Goal: Transaction & Acquisition: Purchase product/service

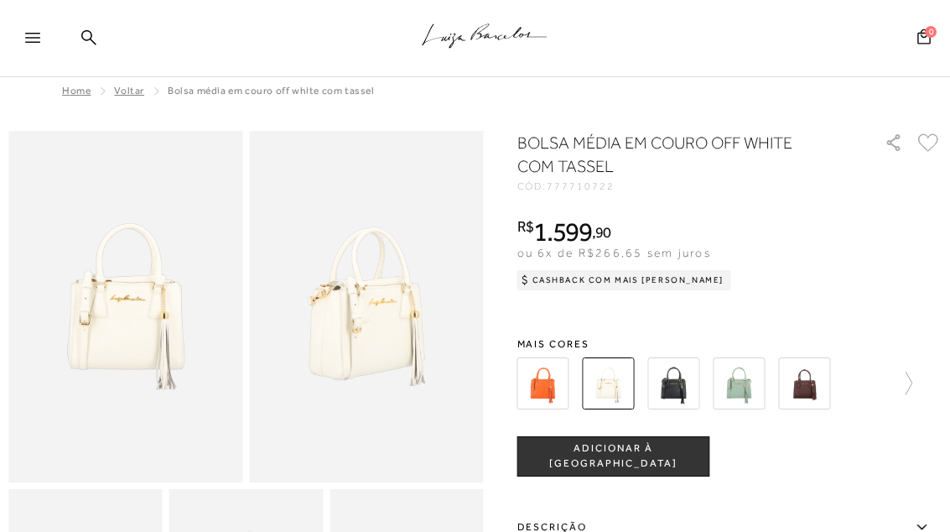
scroll to position [11, 0]
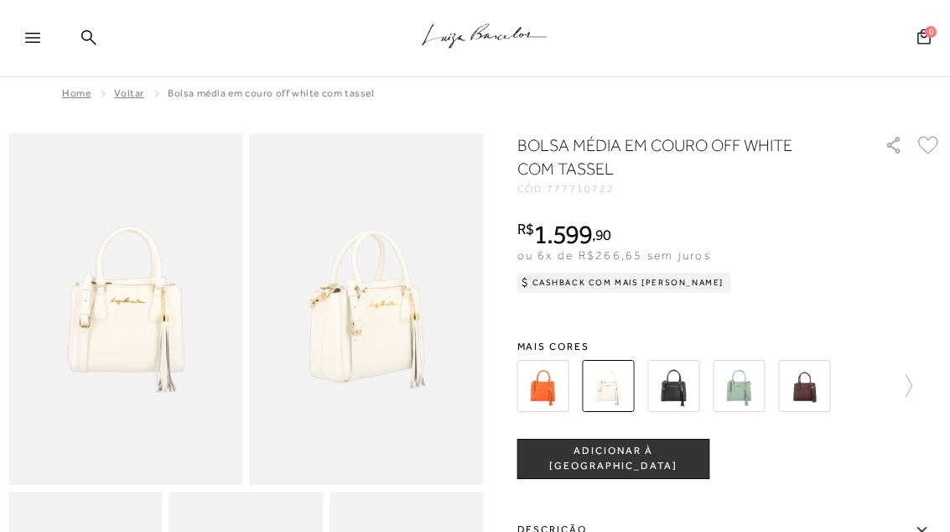
click at [31, 39] on icon at bounding box center [32, 38] width 15 height 10
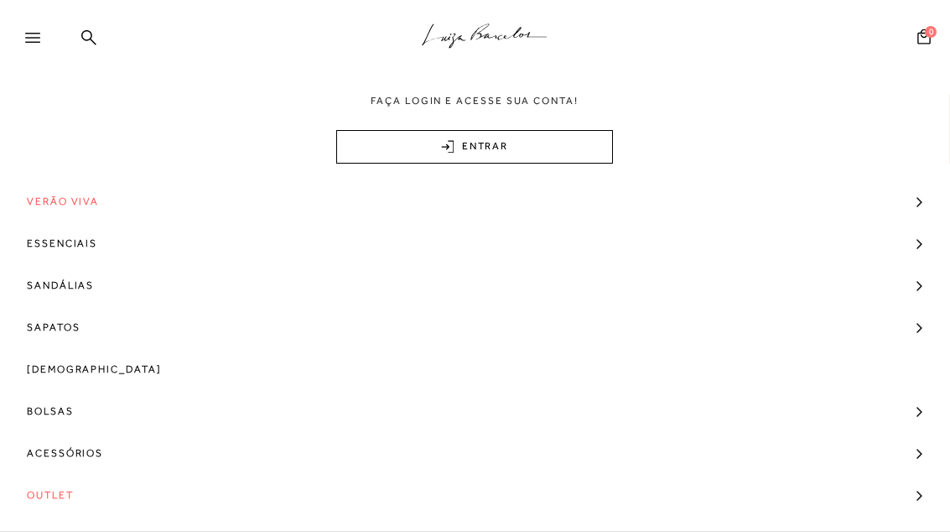
click at [66, 409] on span "Bolsas" at bounding box center [50, 411] width 47 height 42
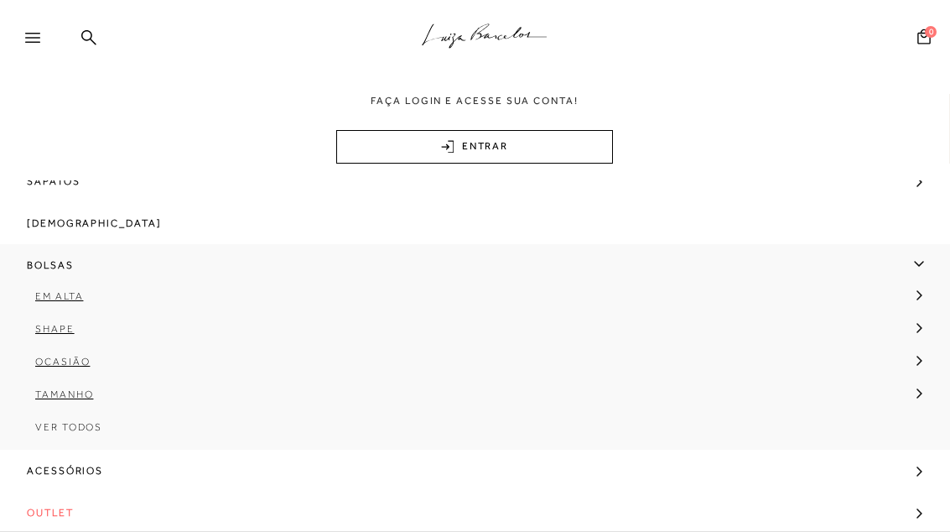
scroll to position [148, 0]
click at [77, 425] on span "Ver Todos" at bounding box center [68, 425] width 67 height 12
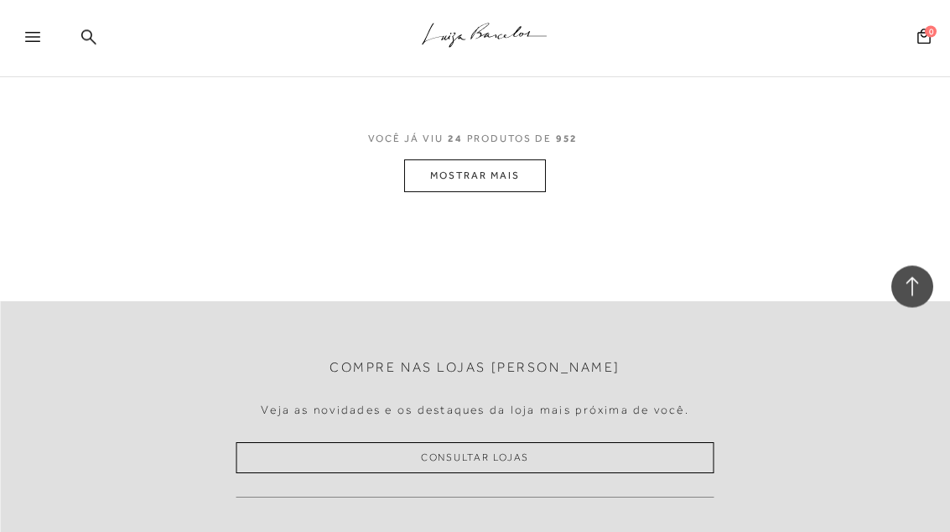
scroll to position [9323, 0]
click at [471, 163] on button "MOSTRAR MAIS" at bounding box center [474, 175] width 141 height 33
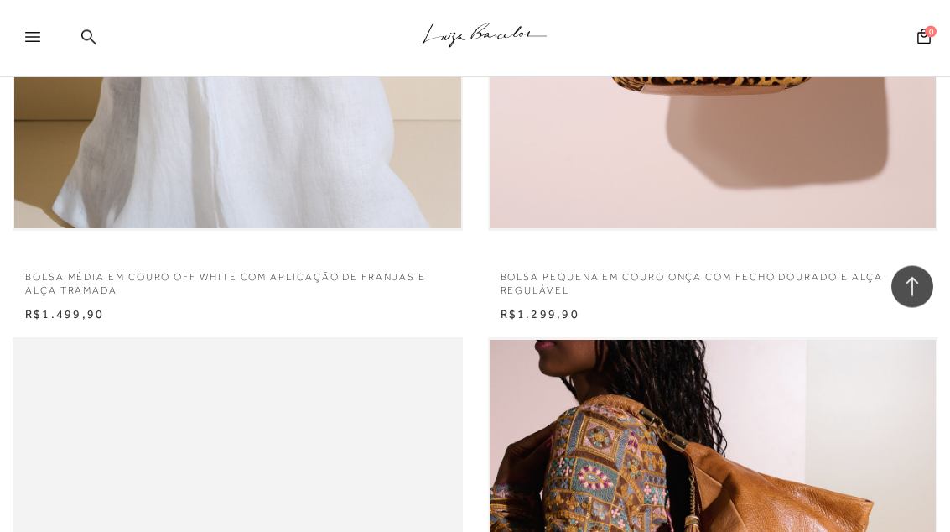
scroll to position [13724, 0]
click at [717, 260] on p "BOLSA PEQUENA EM COURO ONÇA COM FECHO DOURADO E ALÇA REGULÁVEL" at bounding box center [713, 279] width 450 height 39
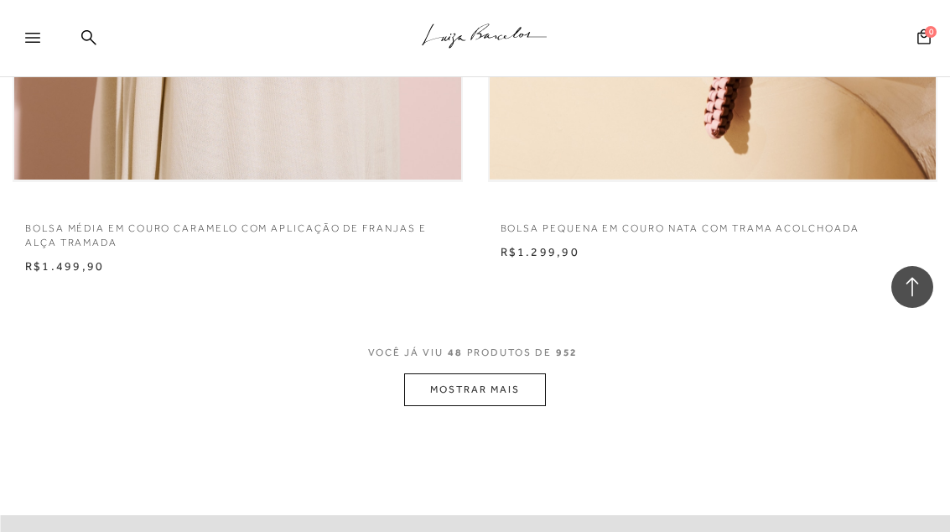
scroll to position [18439, 0]
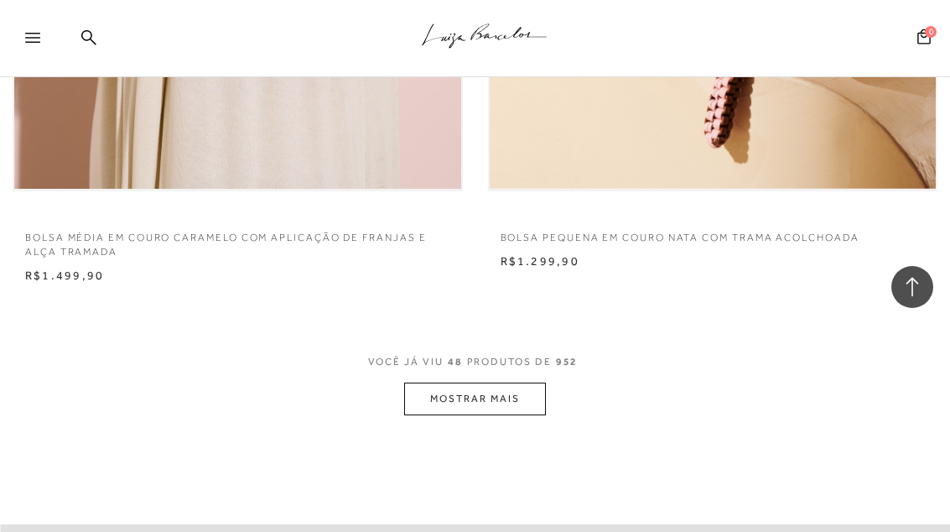
click at [499, 383] on button "MOSTRAR MAIS" at bounding box center [474, 399] width 141 height 33
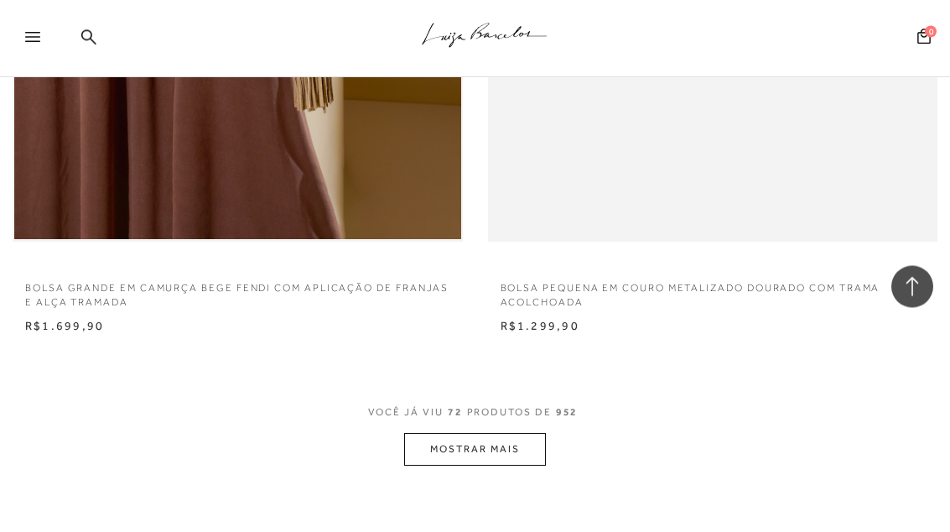
scroll to position [27732, 0]
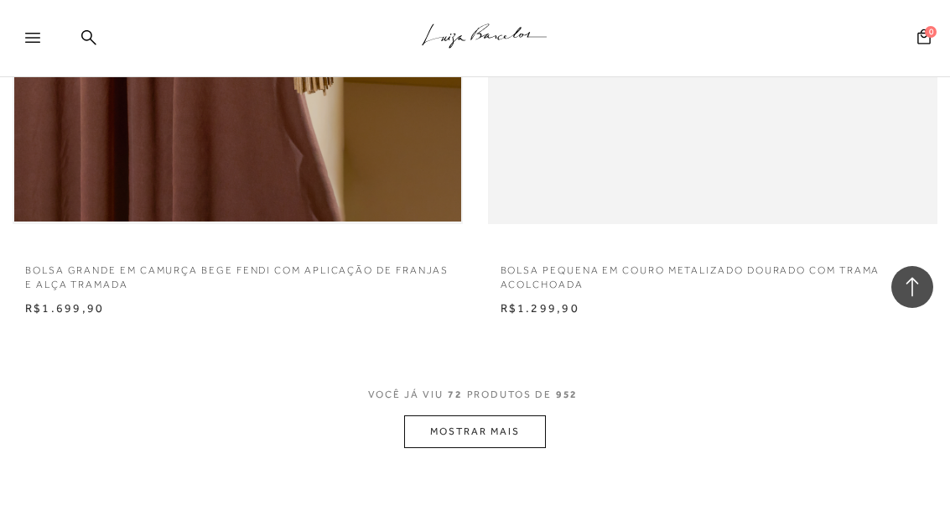
click at [470, 415] on button "MOSTRAR MAIS" at bounding box center [474, 431] width 141 height 33
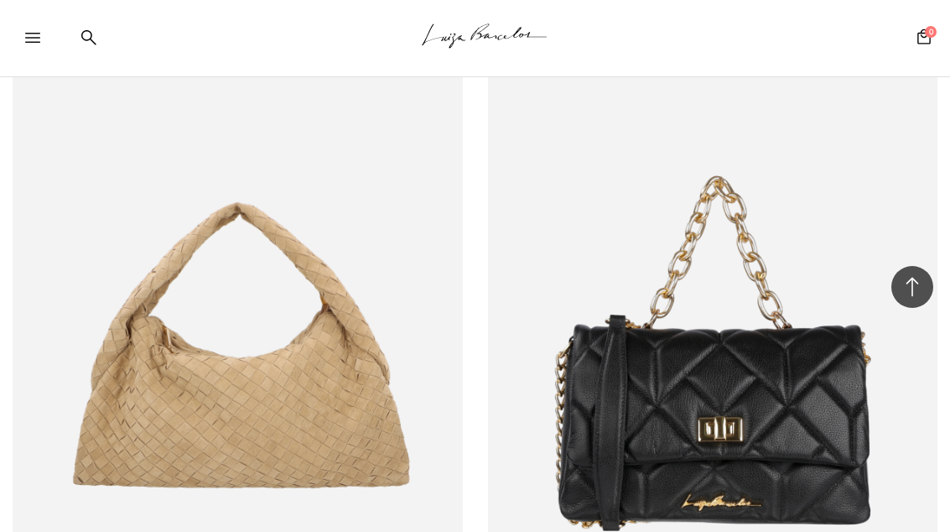
scroll to position [28836, 0]
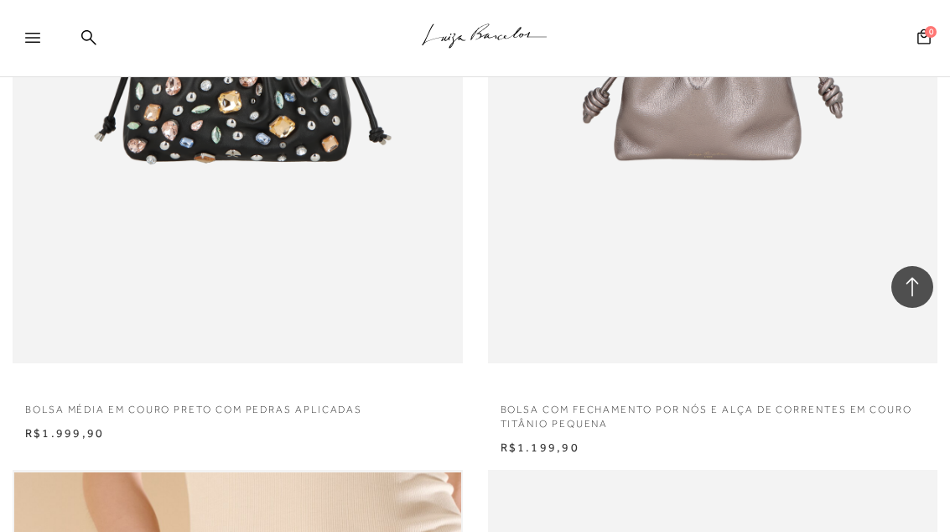
click at [33, 26] on div at bounding box center [27, 39] width 55 height 34
click at [30, 32] on div at bounding box center [40, 42] width 30 height 25
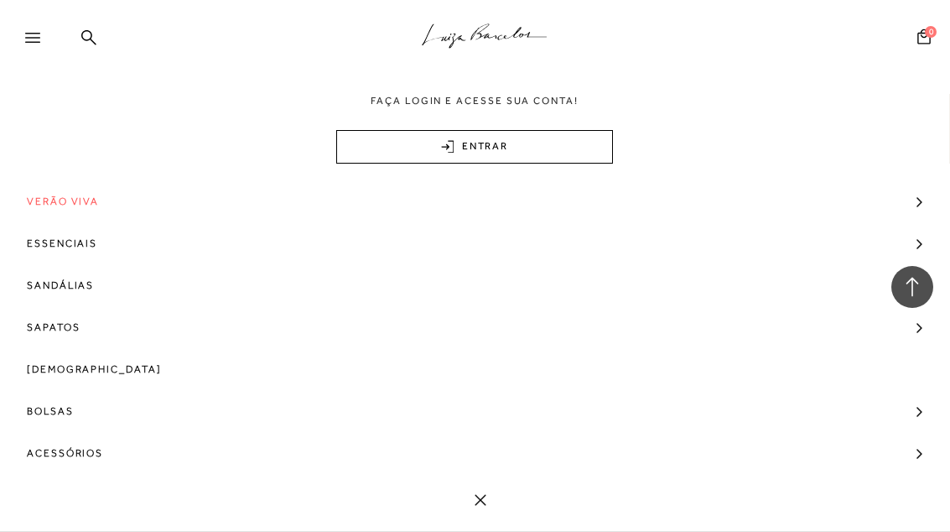
click at [63, 401] on span "Bolsas" at bounding box center [50, 411] width 47 height 42
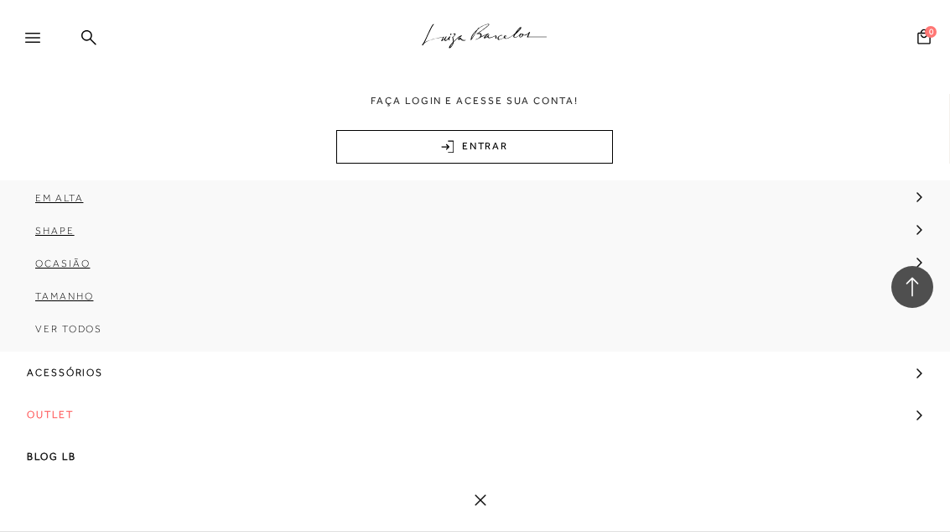
click at [65, 410] on span "Outlet" at bounding box center [50, 414] width 47 height 42
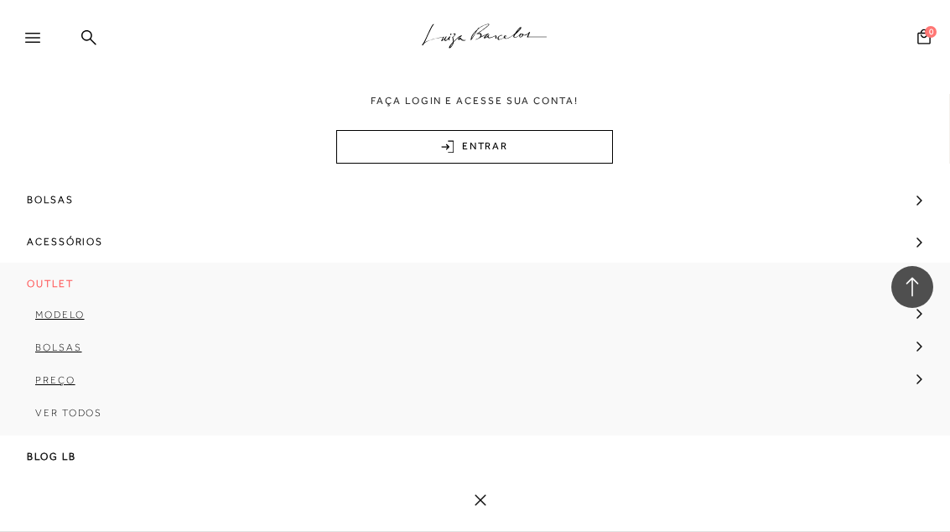
scroll to position [215, 0]
click at [65, 345] on span "Bolsas" at bounding box center [58, 347] width 47 height 12
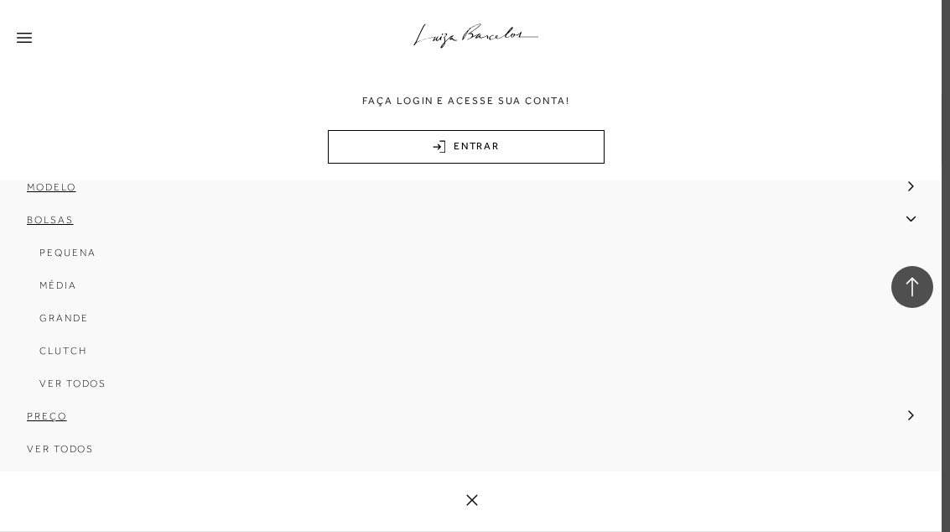
scroll to position [345, 0]
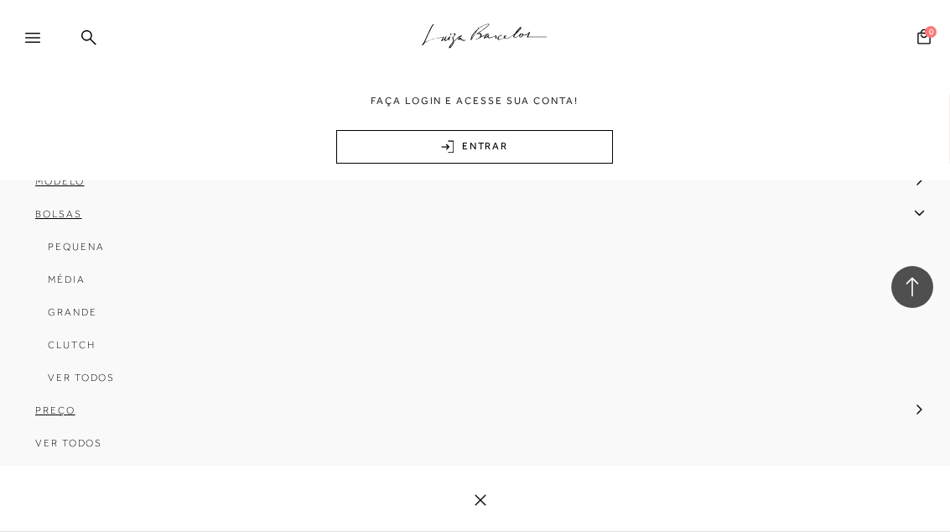
click at [93, 377] on span "Ver Todos" at bounding box center [81, 378] width 67 height 12
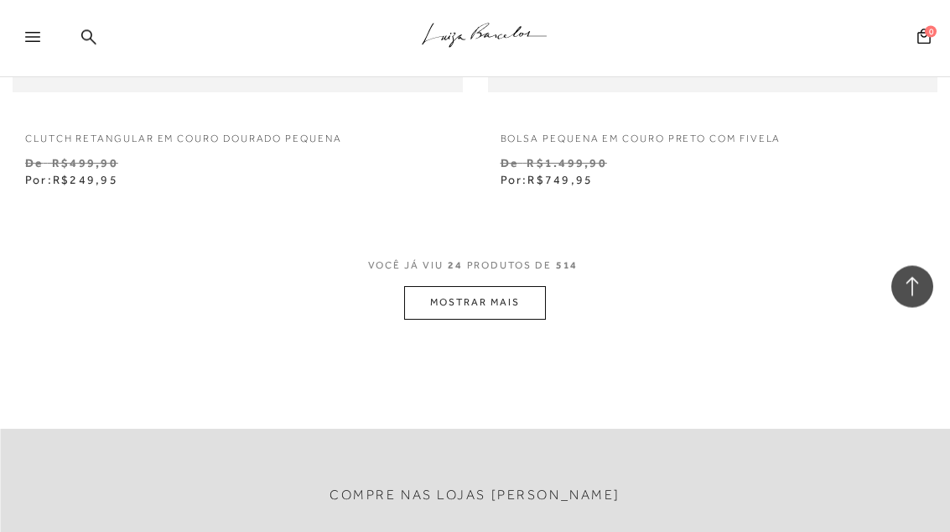
scroll to position [9421, 0]
click at [464, 286] on button "MOSTRAR MAIS" at bounding box center [474, 302] width 141 height 33
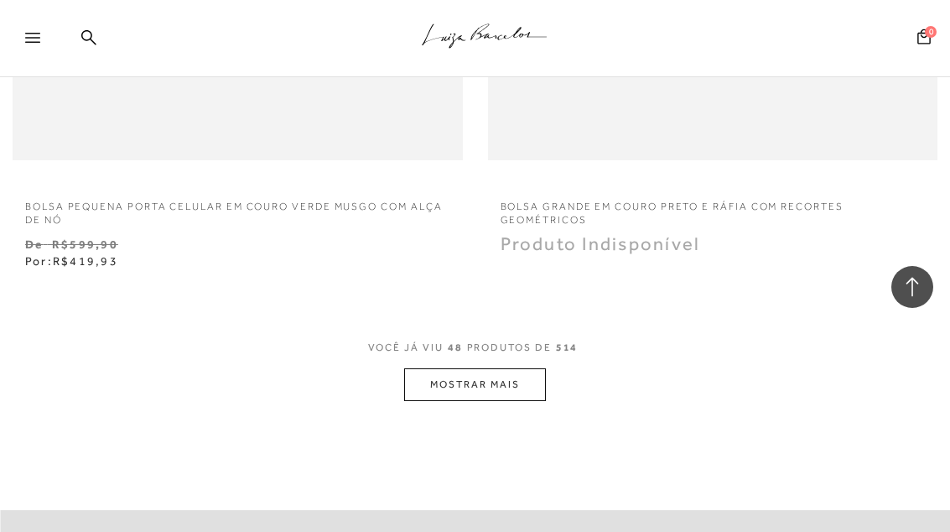
scroll to position [18932, 0]
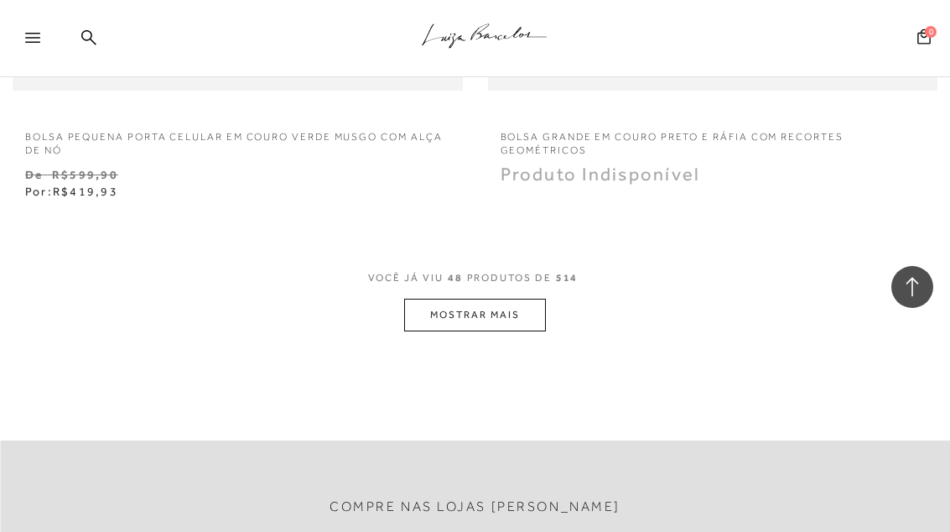
click at [482, 299] on button "MOSTRAR MAIS" at bounding box center [474, 315] width 141 height 33
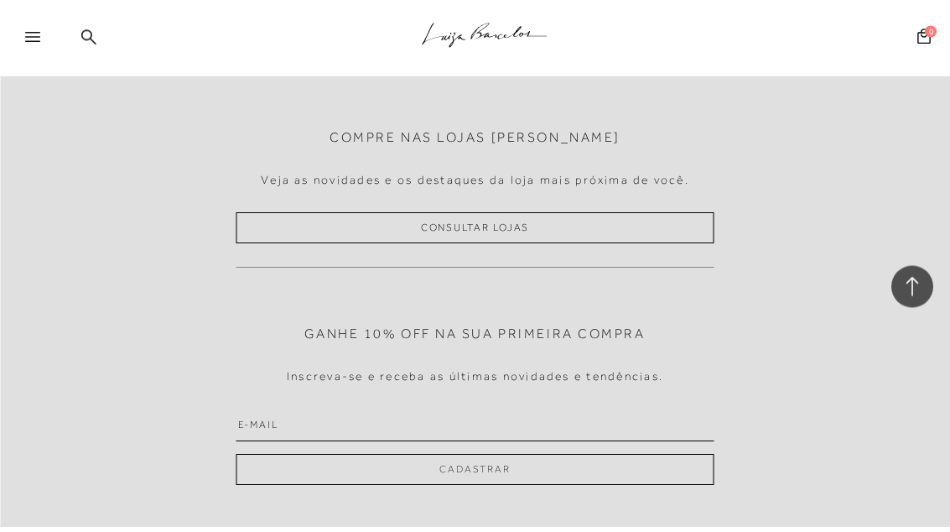
scroll to position [28765, 0]
